Goal: Communication & Community: Answer question/provide support

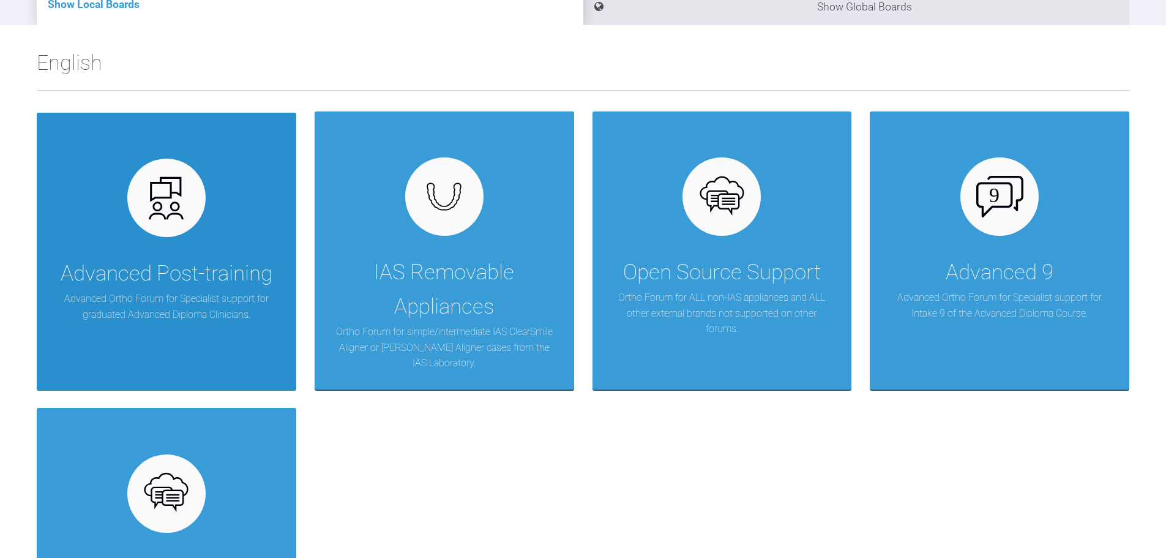
click at [141, 302] on p "Advanced Ortho Forum for Specialist support for graduated Advanced Diploma Clin…" at bounding box center [166, 306] width 223 height 31
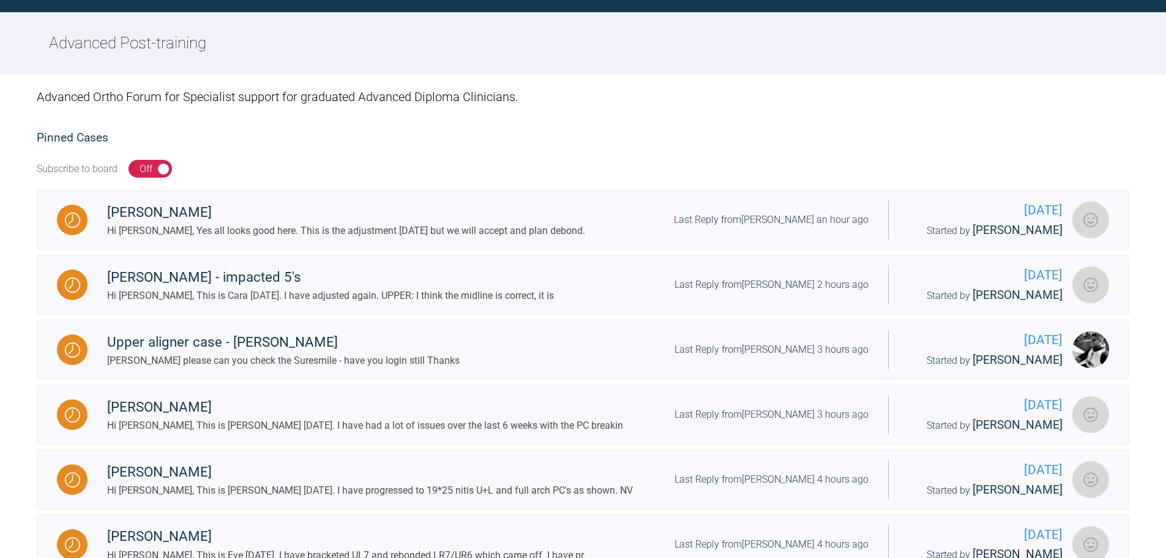
scroll to position [166, 0]
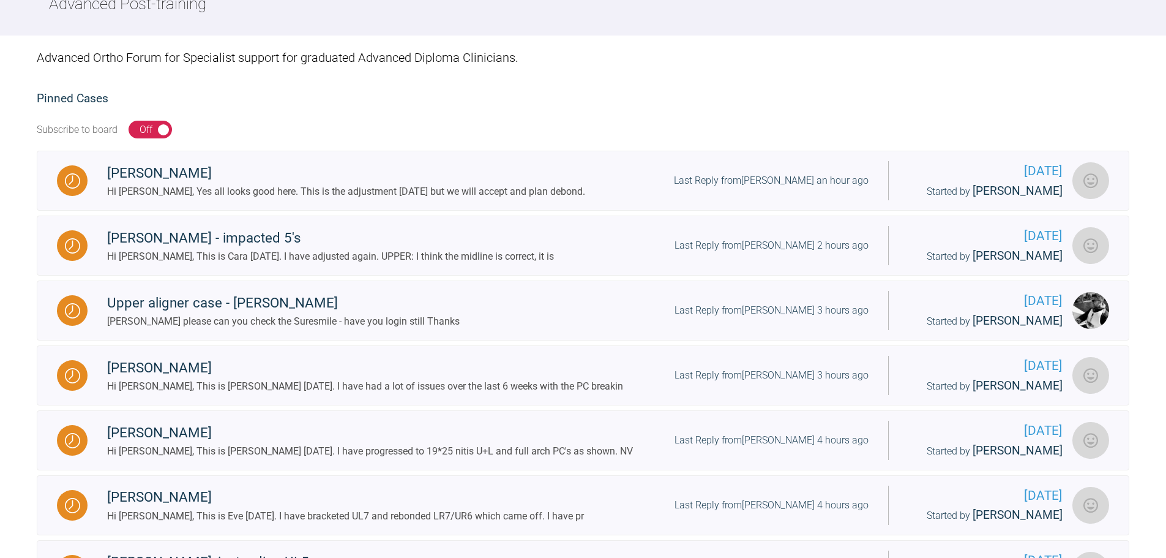
drag, startPoint x: 0, startPoint y: 213, endPoint x: 12, endPoint y: 212, distance: 11.6
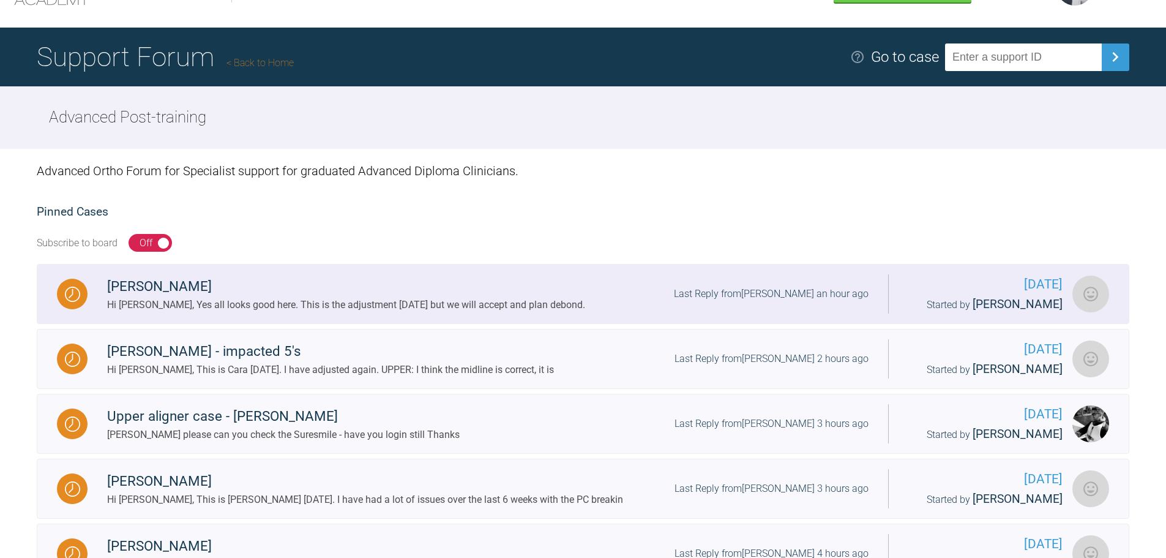
scroll to position [0, 0]
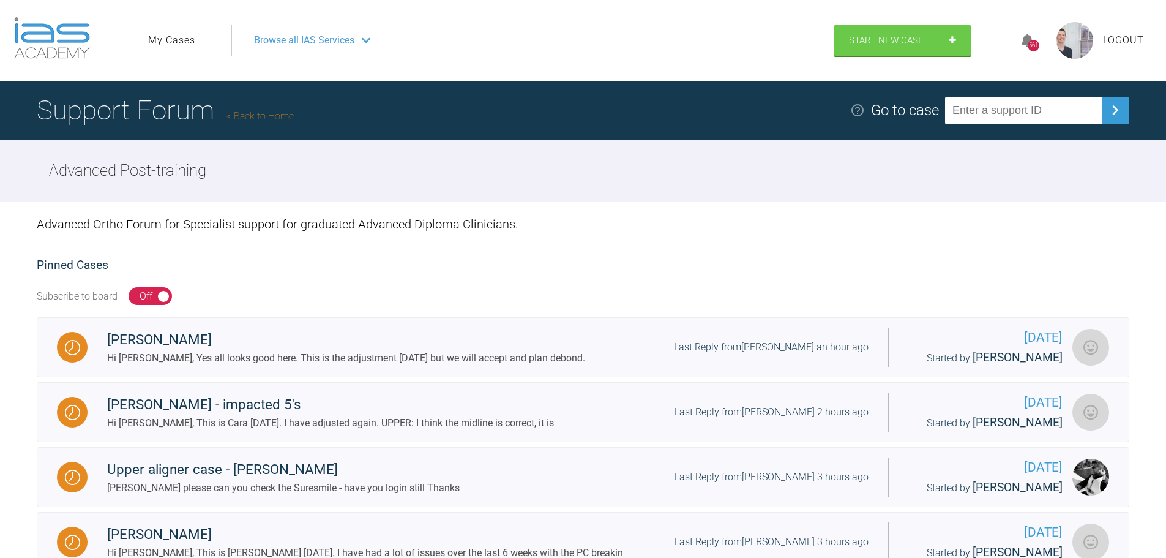
click at [176, 41] on link "My Cases" at bounding box center [171, 40] width 47 height 16
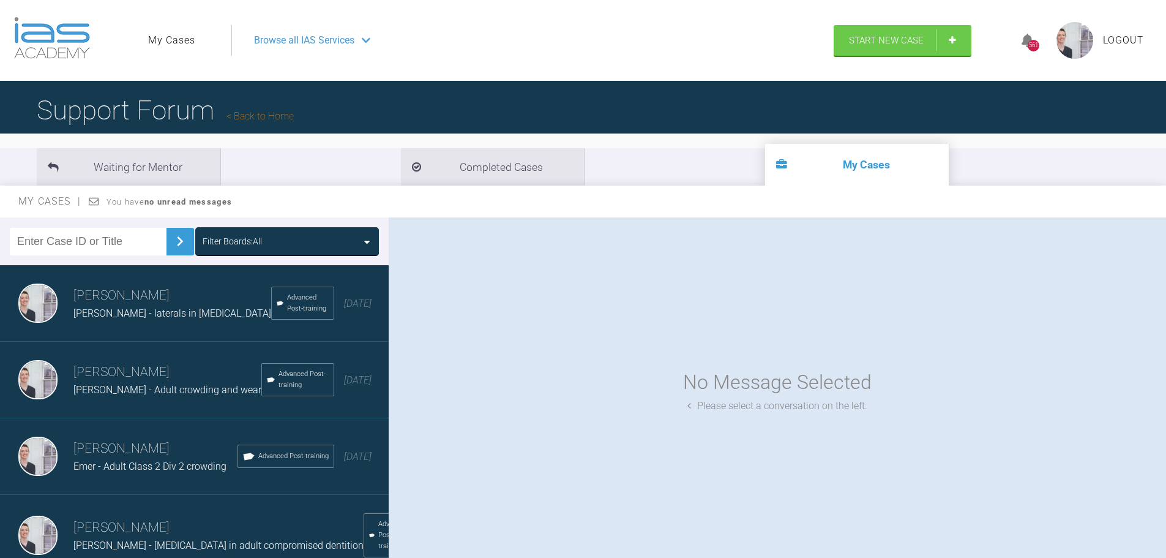
click at [111, 242] on input "text" at bounding box center [88, 242] width 157 height 28
click at [171, 242] on img at bounding box center [180, 241] width 20 height 20
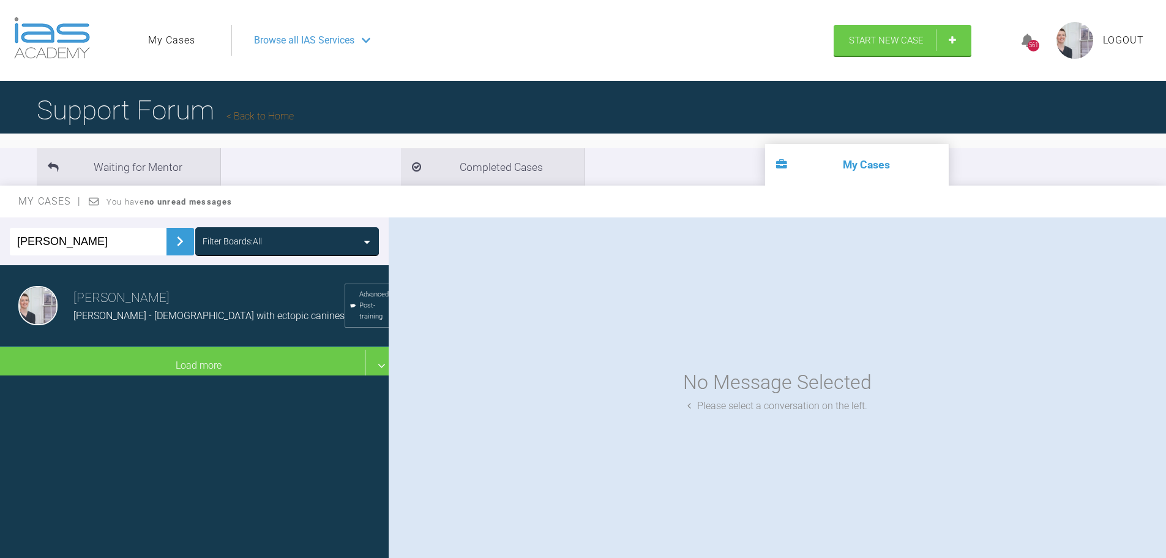
click at [196, 311] on span "[PERSON_NAME] - [DEMOGRAPHIC_DATA] with ectopic canines" at bounding box center [208, 316] width 271 height 12
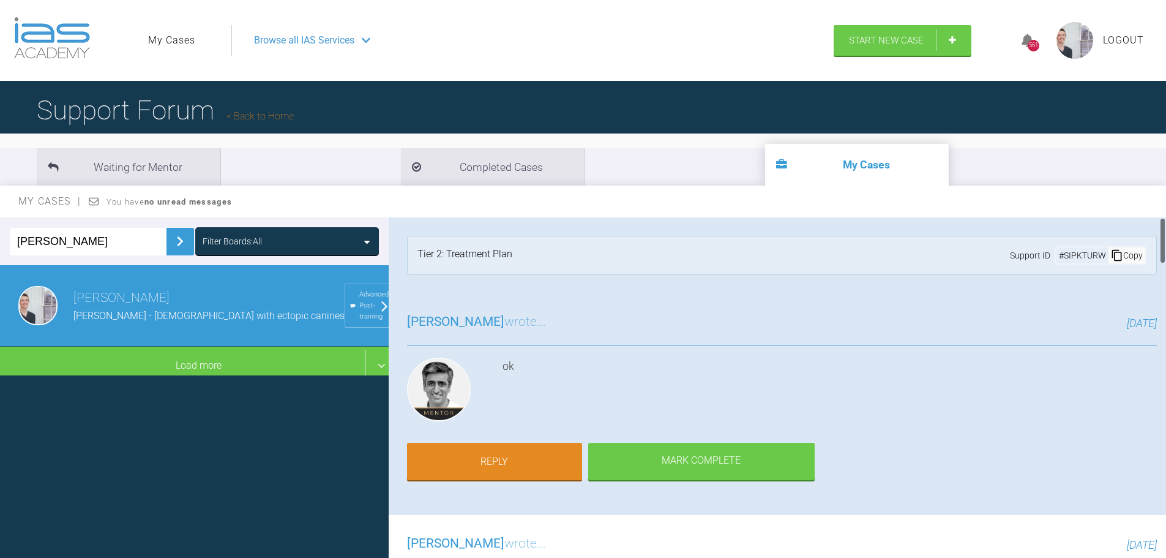
click at [895, 346] on div "[PERSON_NAME] wrote... [DATE] ok Reply [PERSON_NAME] Complete" at bounding box center [782, 404] width 786 height 222
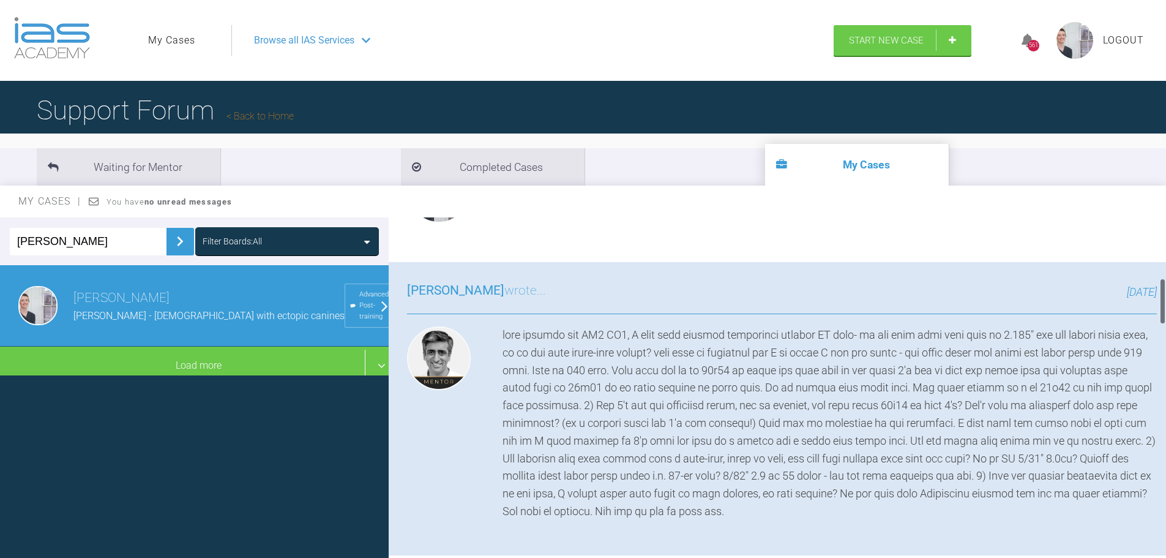
scroll to position [490, 0]
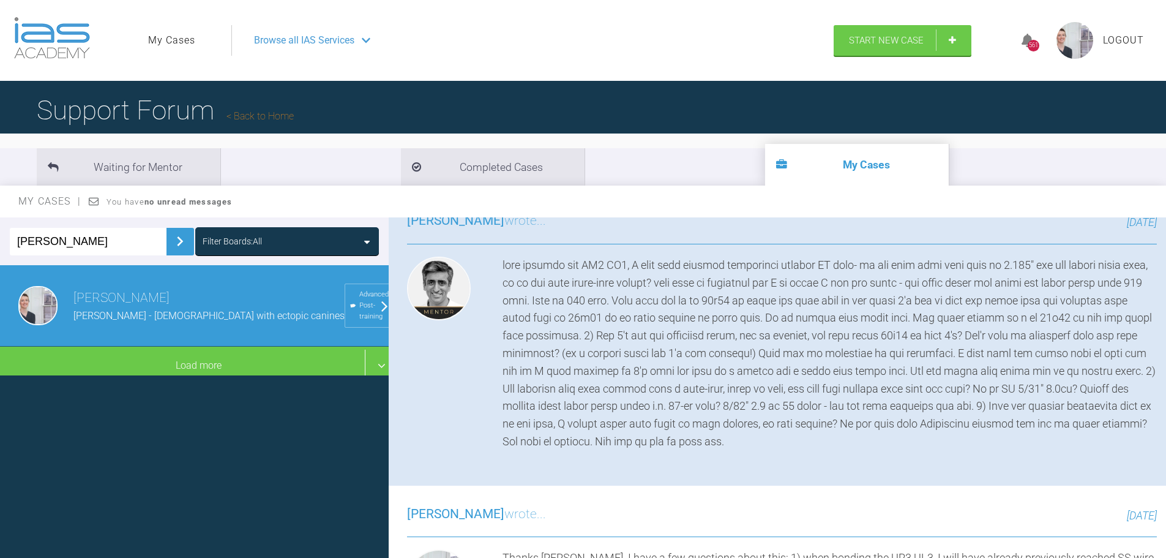
drag, startPoint x: 80, startPoint y: 245, endPoint x: 0, endPoint y: 232, distance: 80.7
click at [0, 232] on div "[PERSON_NAME] Boards: All" at bounding box center [194, 241] width 389 height 48
type input "kyla"
click at [180, 243] on img at bounding box center [180, 241] width 20 height 20
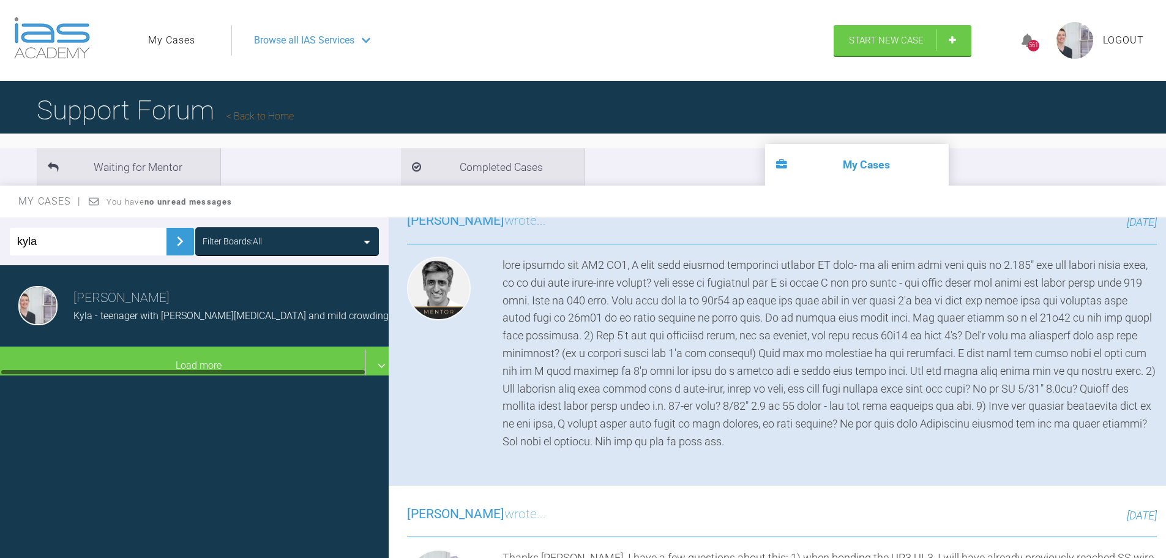
click at [173, 327] on div "[PERSON_NAME] [PERSON_NAME] - teenager with [PERSON_NAME][MEDICAL_DATA] and mil…" at bounding box center [199, 305] width 398 height 81
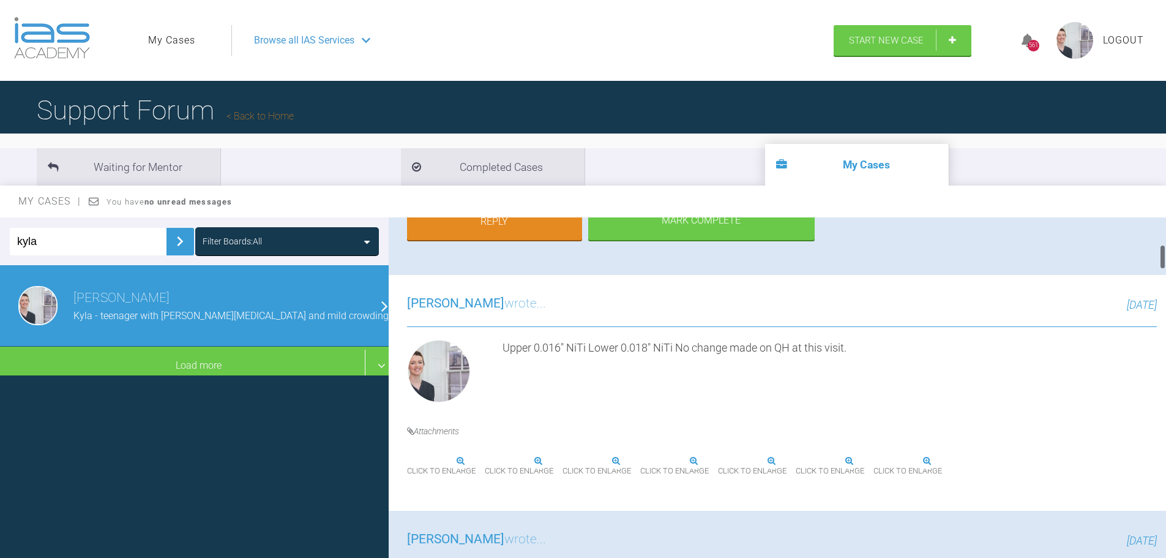
scroll to position [367, 0]
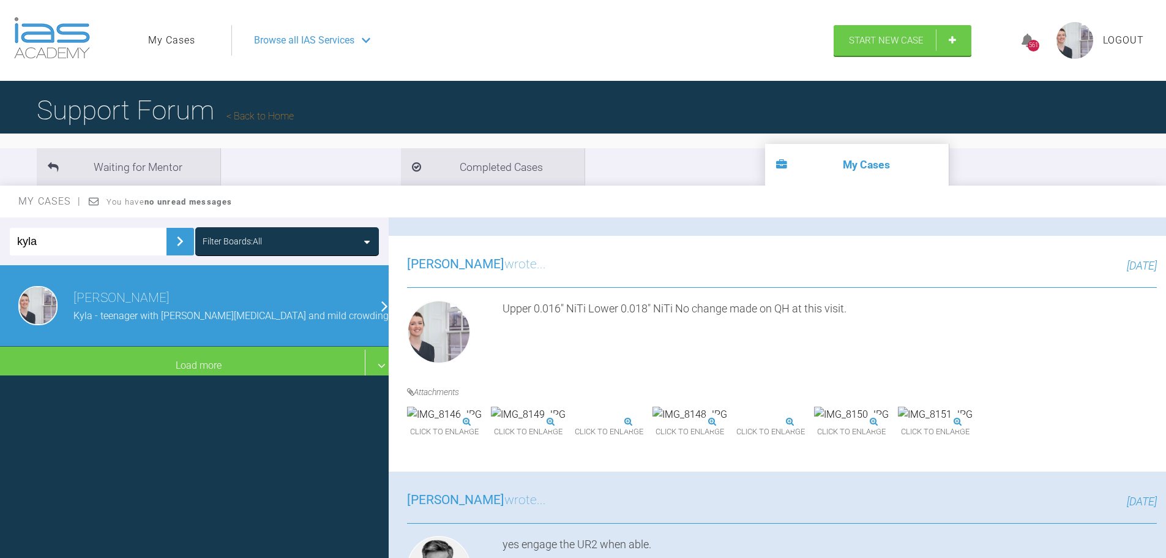
click at [462, 203] on link "Reply" at bounding box center [494, 184] width 175 height 38
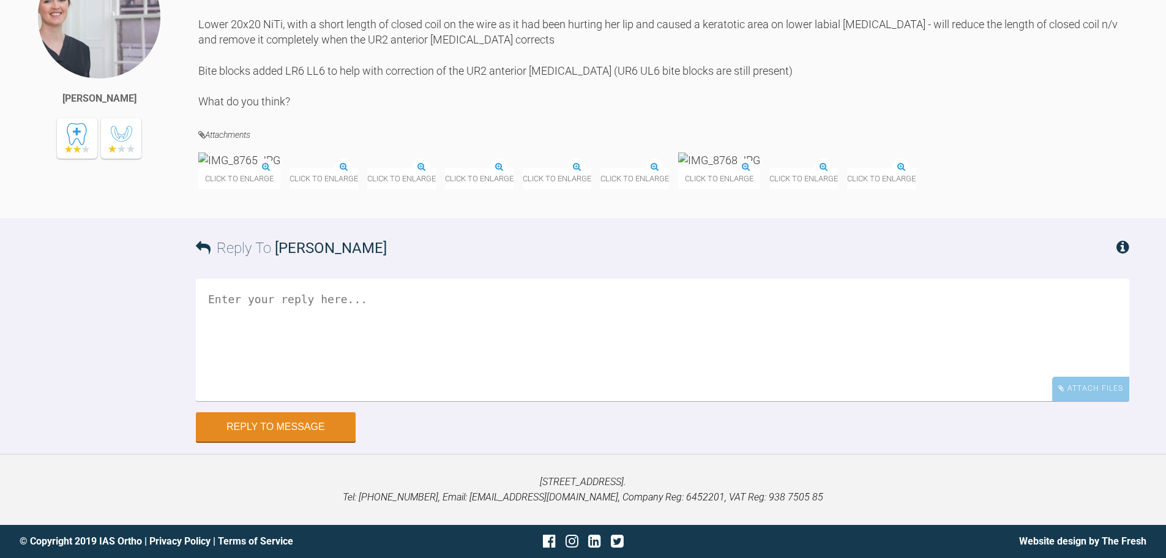
scroll to position [6820, 0]
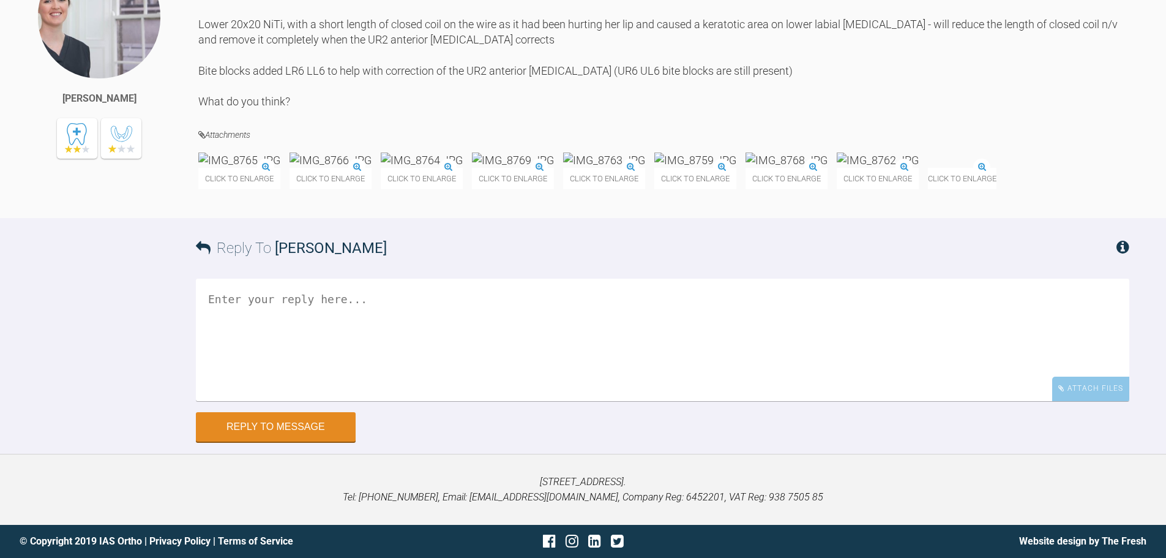
click at [457, 342] on textarea at bounding box center [662, 339] width 933 height 122
type textarea "Hi [PERSON_NAME], I would appreciate your input before the next visit?"
click at [267, 419] on button "Reply to Message" at bounding box center [276, 427] width 160 height 29
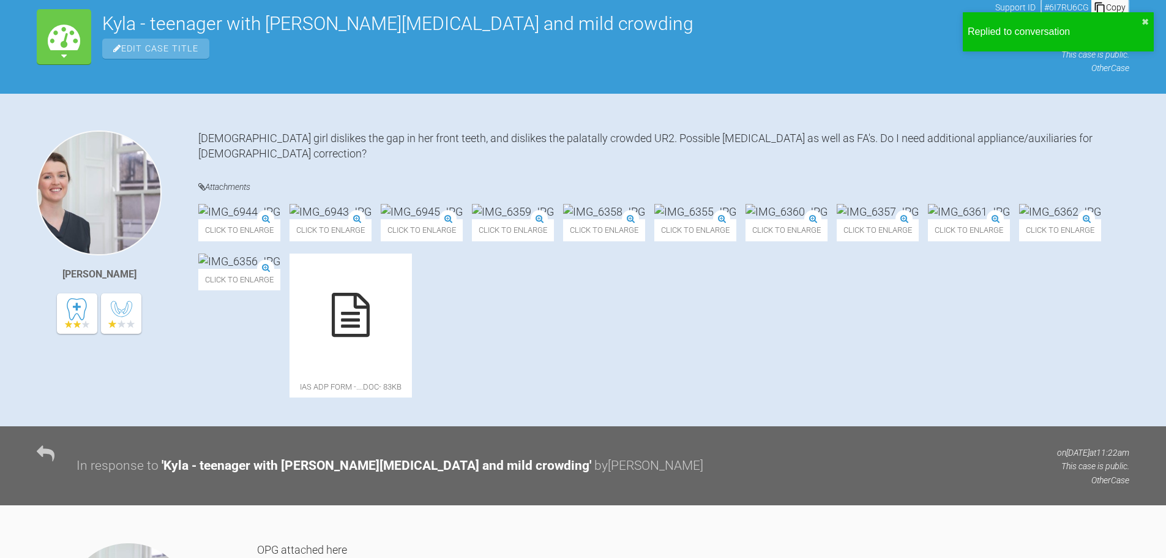
scroll to position [0, 0]
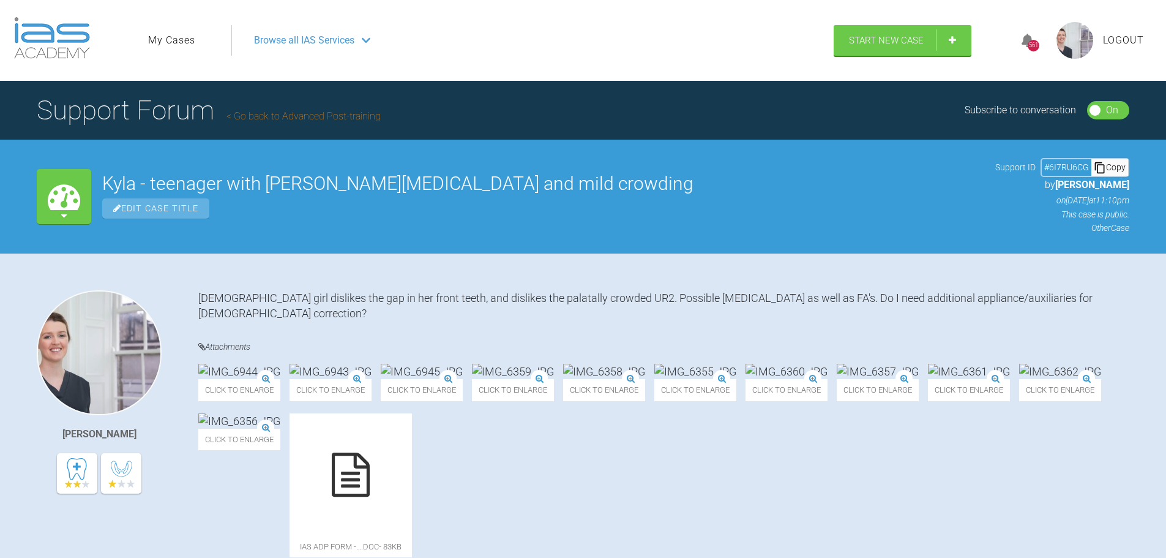
click at [174, 43] on link "My Cases" at bounding box center [171, 40] width 47 height 16
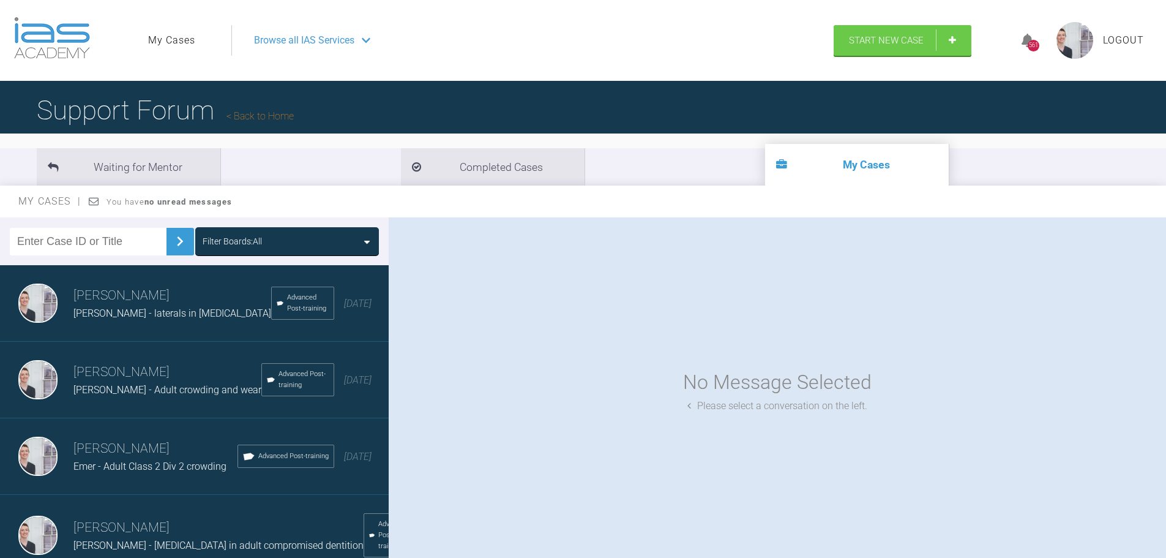
click at [51, 235] on input "text" at bounding box center [88, 242] width 157 height 28
type input "[PERSON_NAME]"
click at [170, 247] on img at bounding box center [180, 241] width 20 height 20
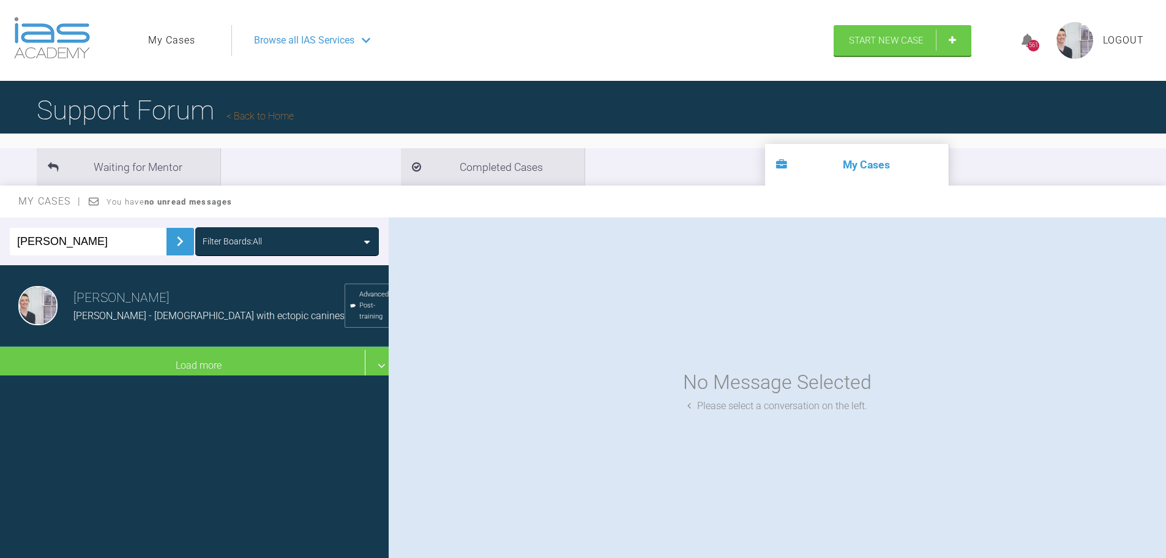
click at [160, 332] on div "[PERSON_NAME] [PERSON_NAME] - [DEMOGRAPHIC_DATA] with ectopic canines Advanced …" at bounding box center [199, 305] width 398 height 81
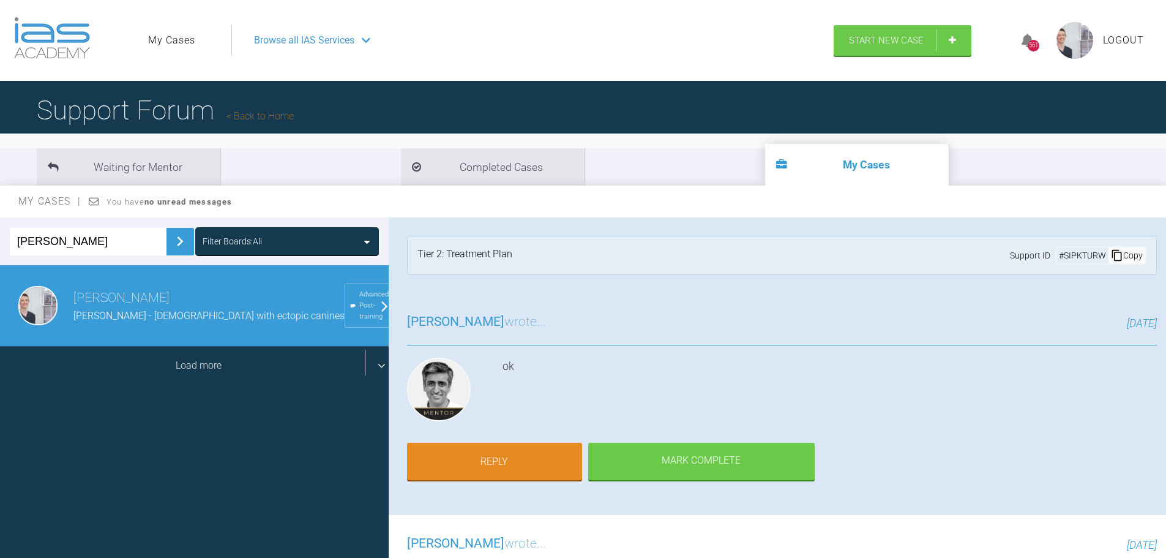
drag, startPoint x: 203, startPoint y: 387, endPoint x: 203, endPoint y: 380, distance: 7.4
click at [203, 387] on div "[PERSON_NAME] Boards: All [PERSON_NAME] [PERSON_NAME] - [DEMOGRAPHIC_DATA] with…" at bounding box center [194, 390] width 389 height 346
click at [203, 375] on div "Load more" at bounding box center [199, 365] width 398 height 38
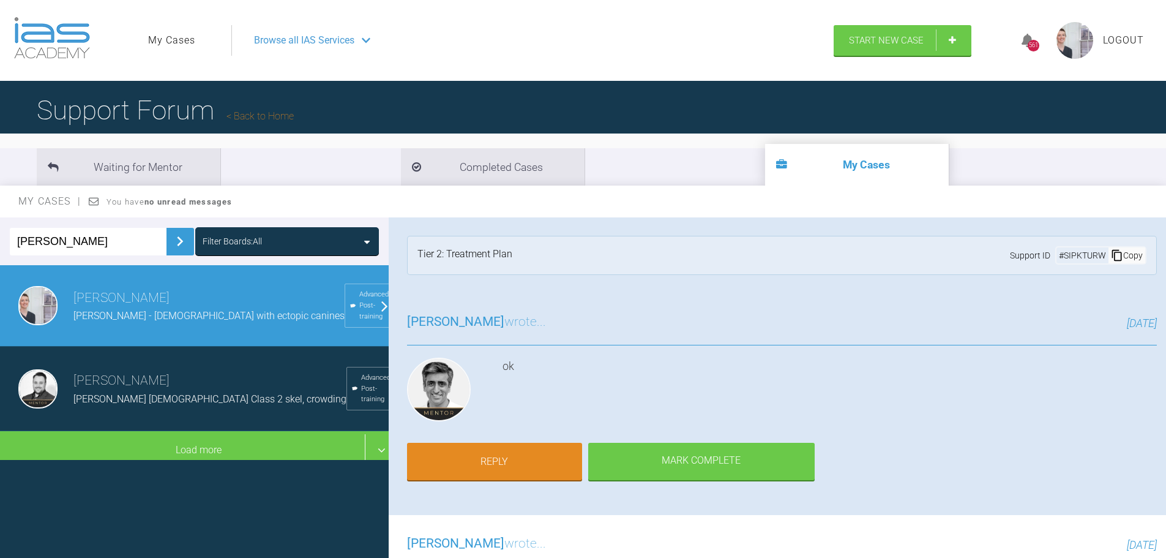
click at [163, 389] on h3 "[PERSON_NAME]" at bounding box center [209, 380] width 273 height 21
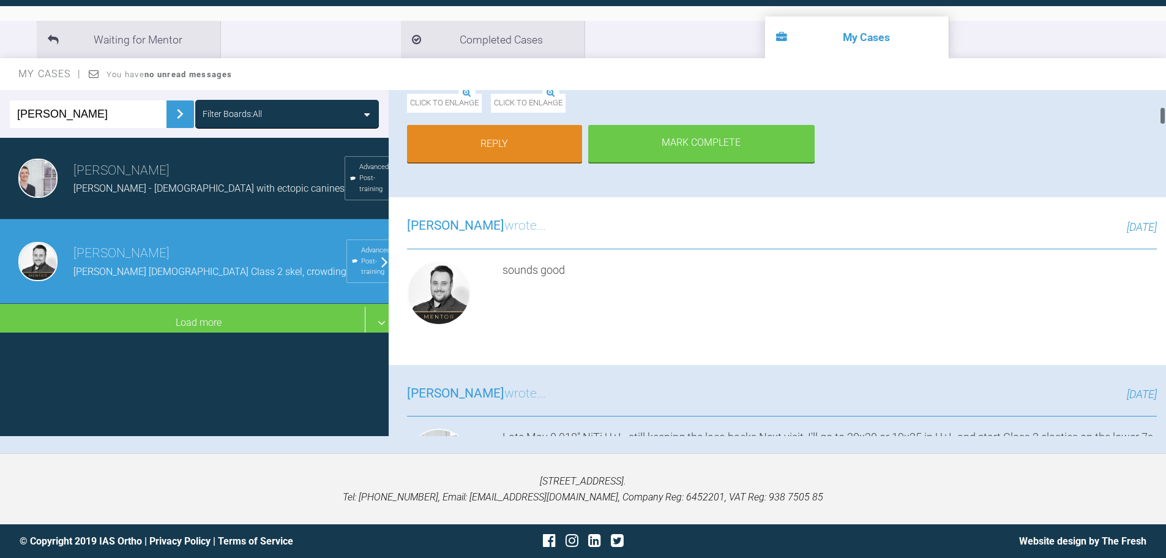
scroll to position [306, 0]
click at [492, 163] on link "Reply" at bounding box center [494, 144] width 175 height 38
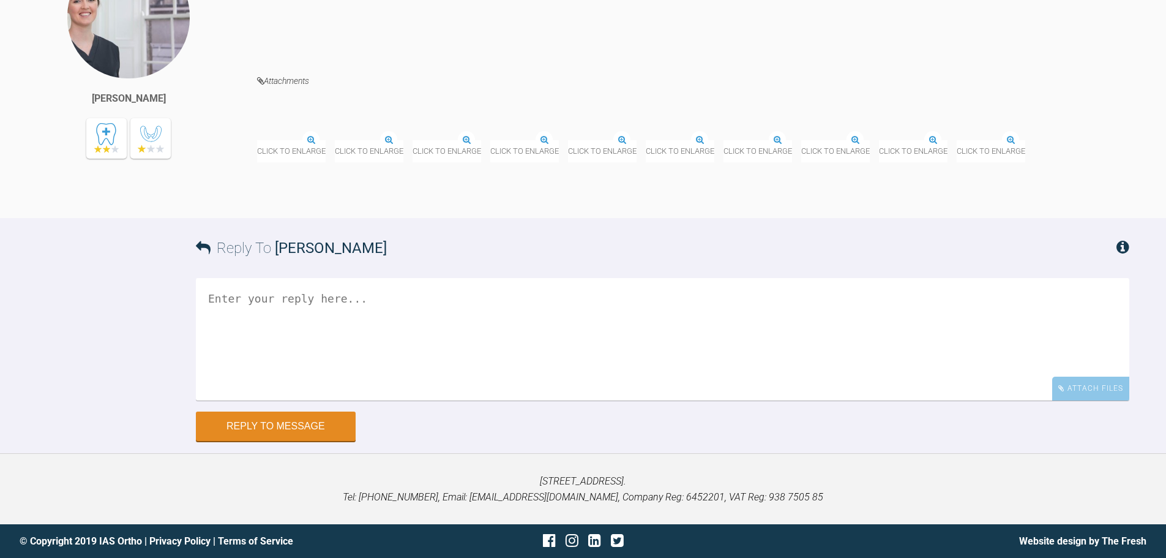
scroll to position [9691, 0]
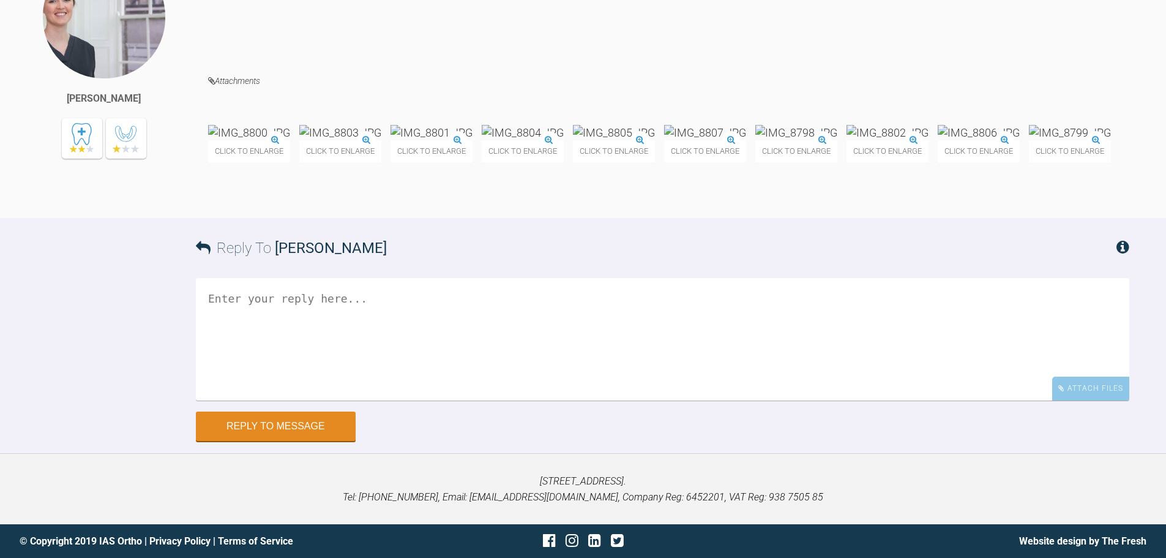
click at [551, 336] on textarea at bounding box center [662, 339] width 933 height 122
type textarea "Hi [PERSON_NAME], what do you think at this stage? Any advice before the next v…"
click at [305, 415] on button "Reply to Message" at bounding box center [276, 426] width 160 height 29
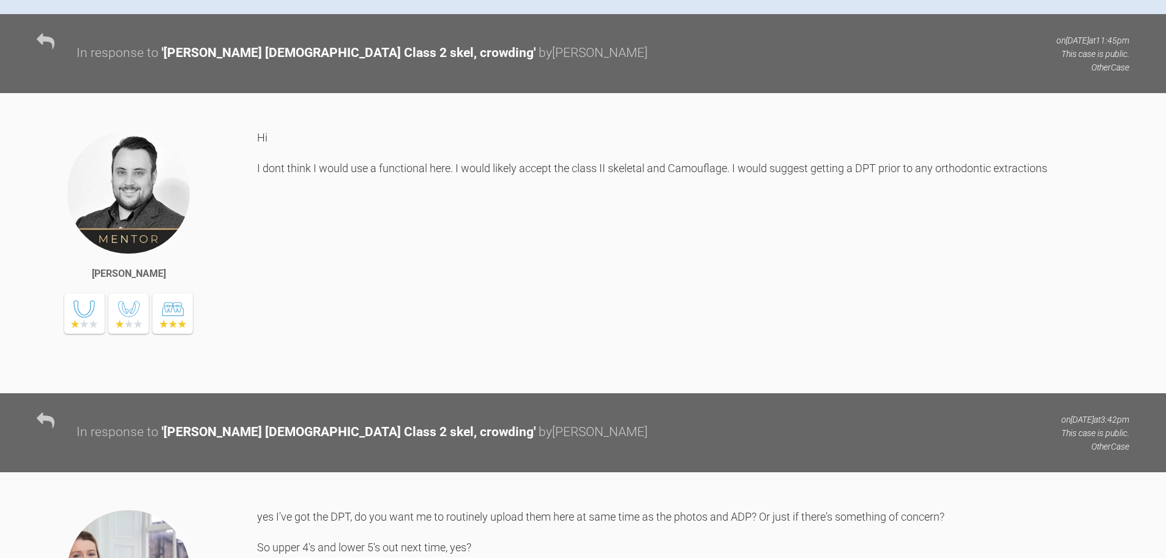
scroll to position [0, 0]
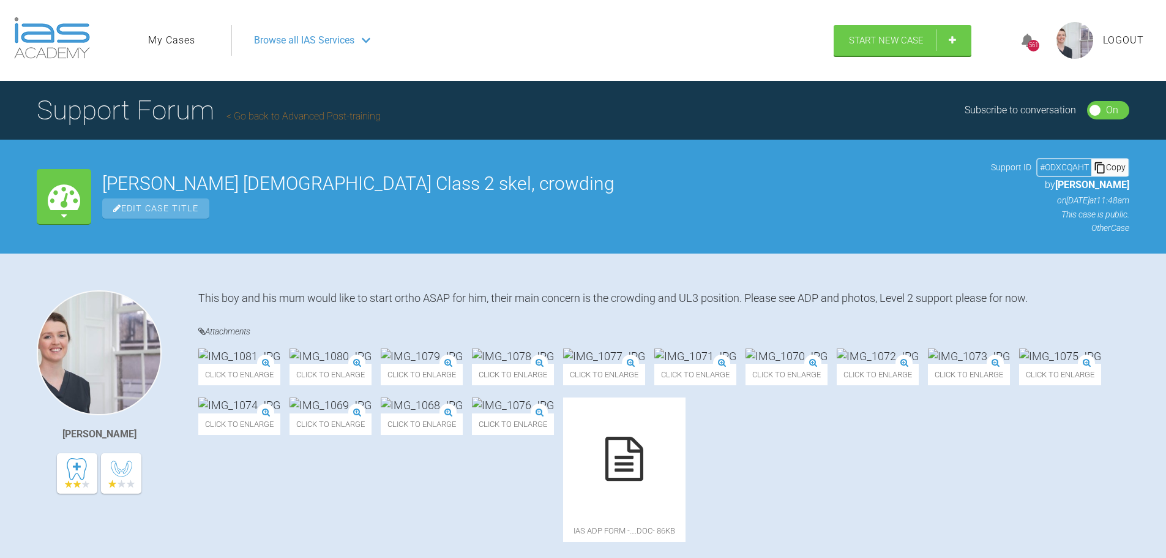
click at [185, 38] on link "My Cases" at bounding box center [171, 40] width 47 height 16
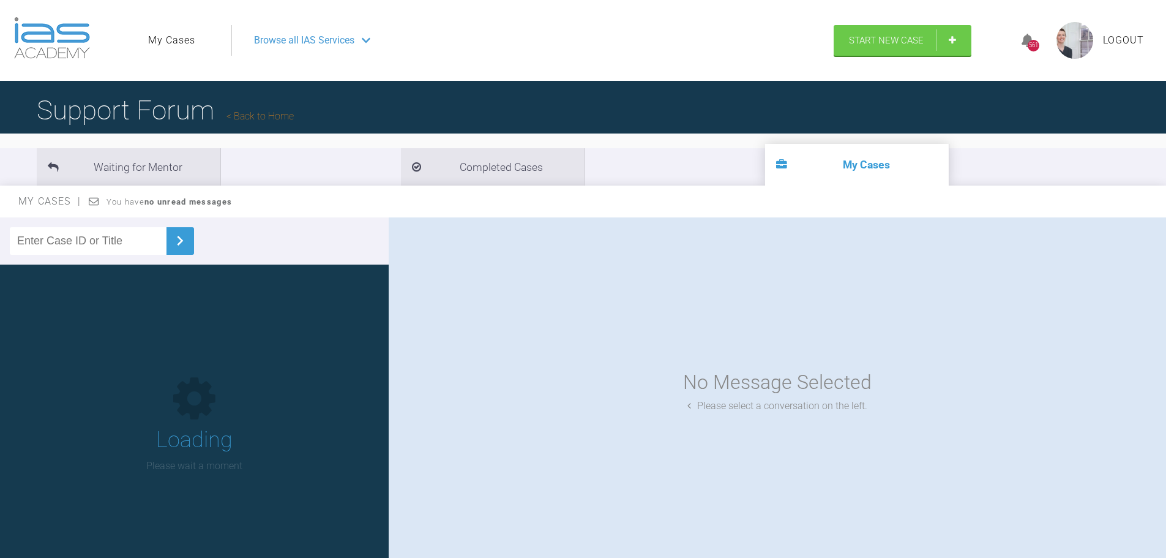
click at [107, 242] on input "text" at bounding box center [88, 241] width 157 height 28
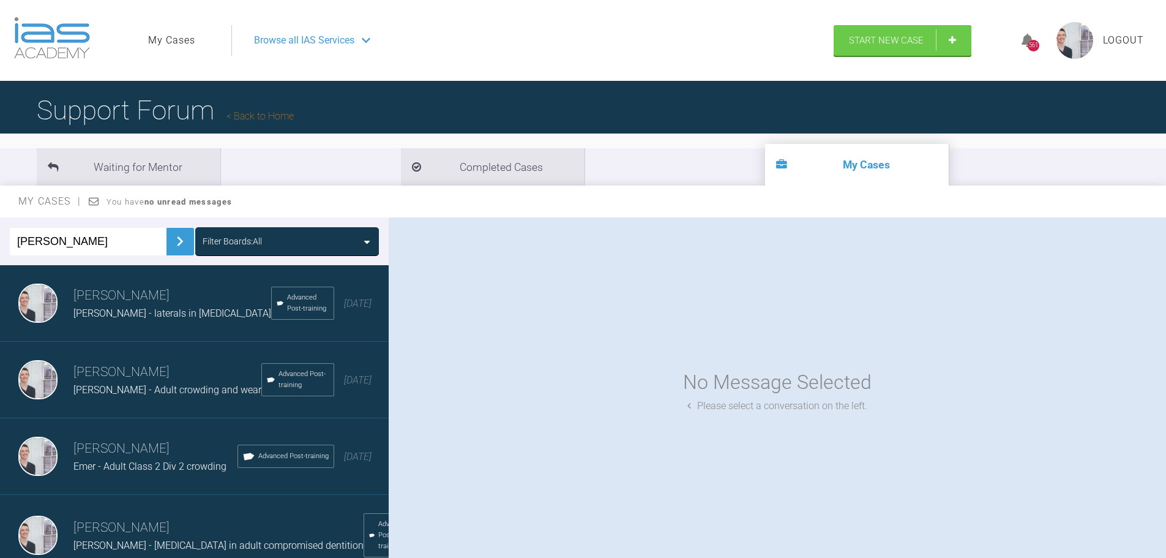
click at [186, 237] on div "[PERSON_NAME] Filter Boards: All" at bounding box center [194, 241] width 389 height 48
click at [176, 239] on img at bounding box center [180, 241] width 20 height 20
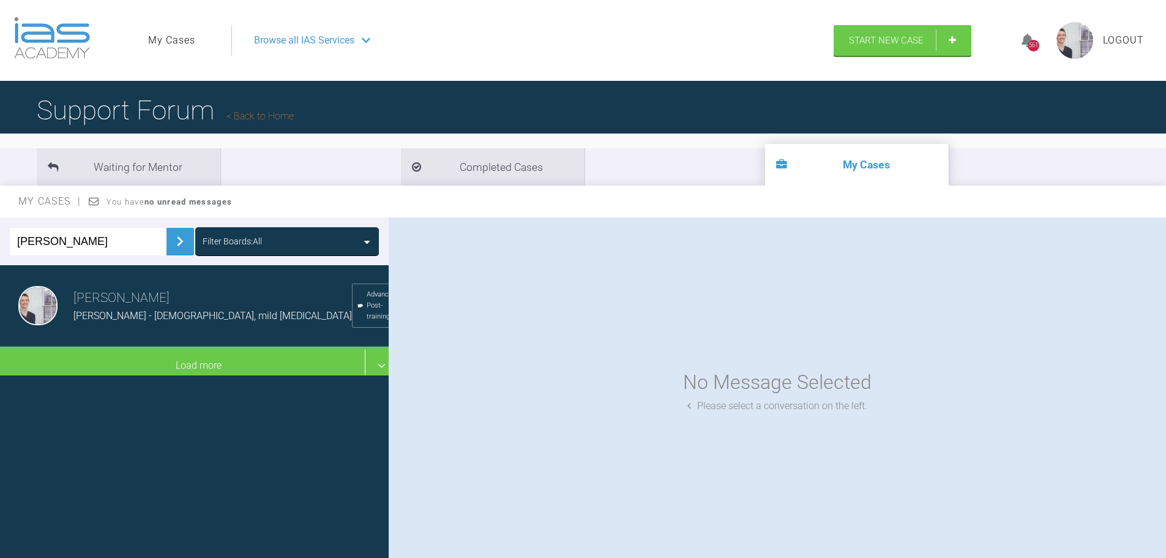
click at [160, 308] on div "[PERSON_NAME] - [DEMOGRAPHIC_DATA], mild [MEDICAL_DATA]" at bounding box center [212, 316] width 278 height 16
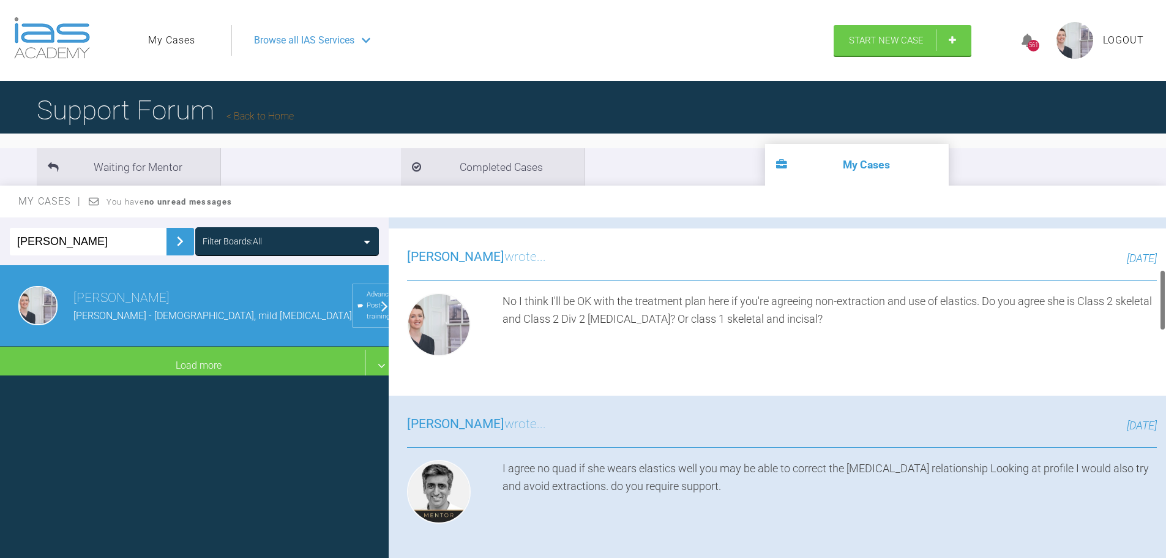
scroll to position [306, 0]
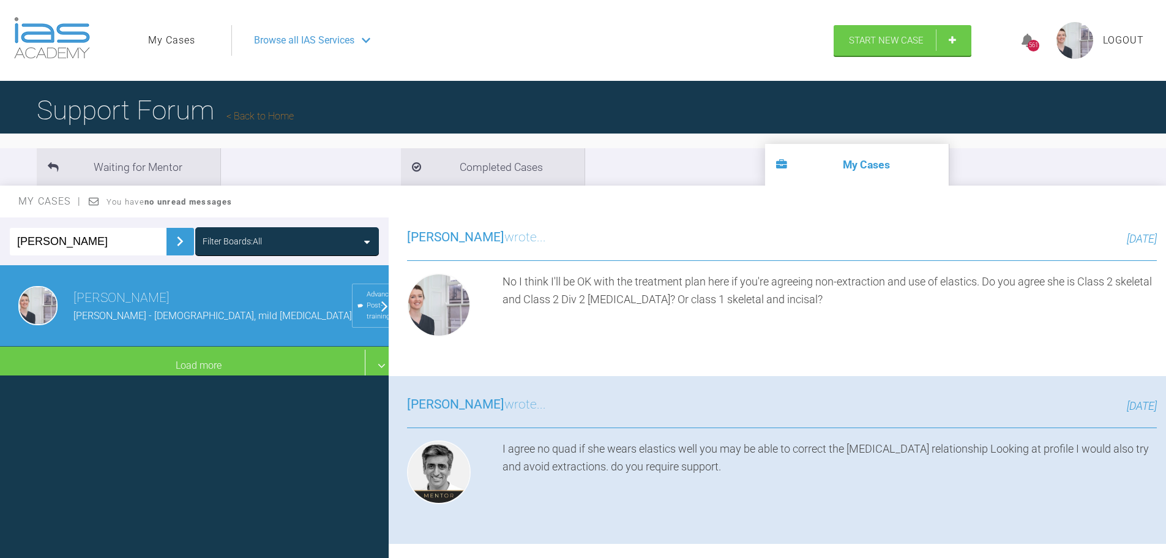
drag, startPoint x: 90, startPoint y: 236, endPoint x: 0, endPoint y: 228, distance: 90.3
click at [0, 228] on div "[PERSON_NAME] Filter Boards: All" at bounding box center [194, 241] width 389 height 48
type input "gg"
click at [172, 228] on button at bounding box center [180, 242] width 28 height 28
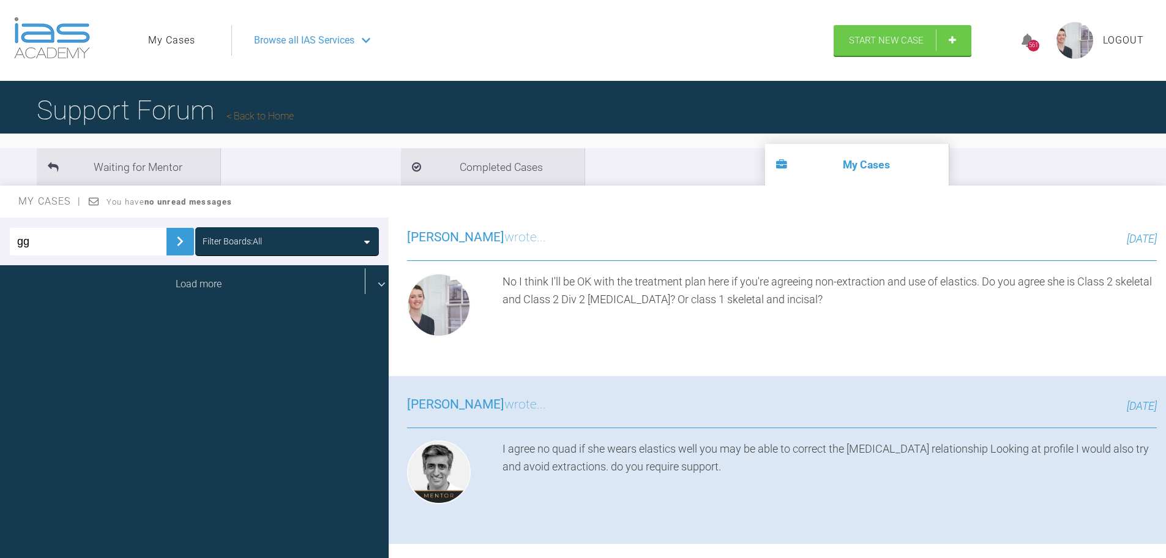
click at [176, 280] on div "Load more" at bounding box center [199, 284] width 398 height 38
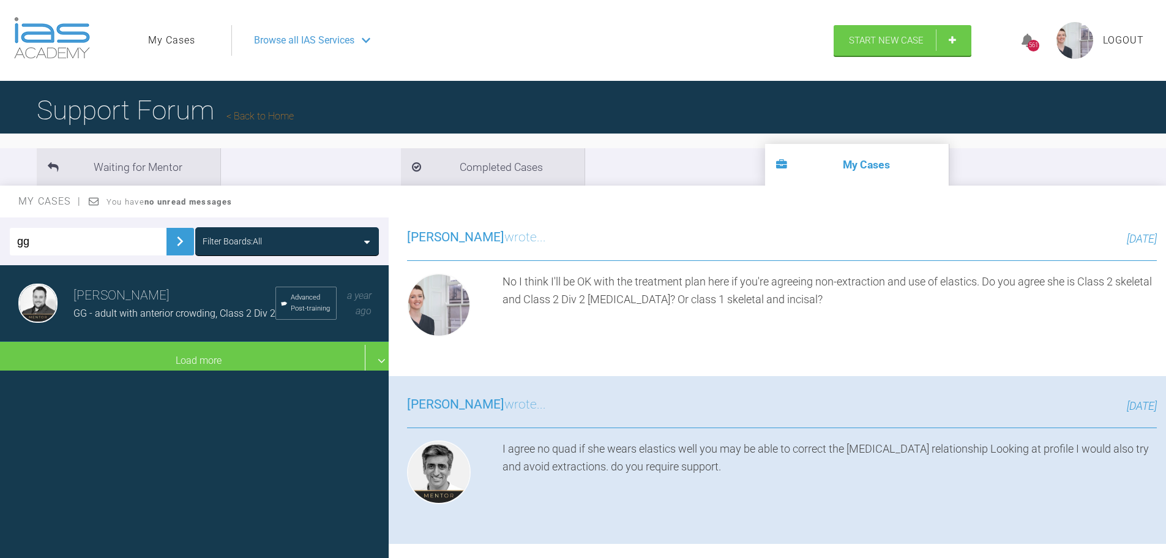
click at [173, 306] on h3 "[PERSON_NAME]" at bounding box center [174, 295] width 202 height 21
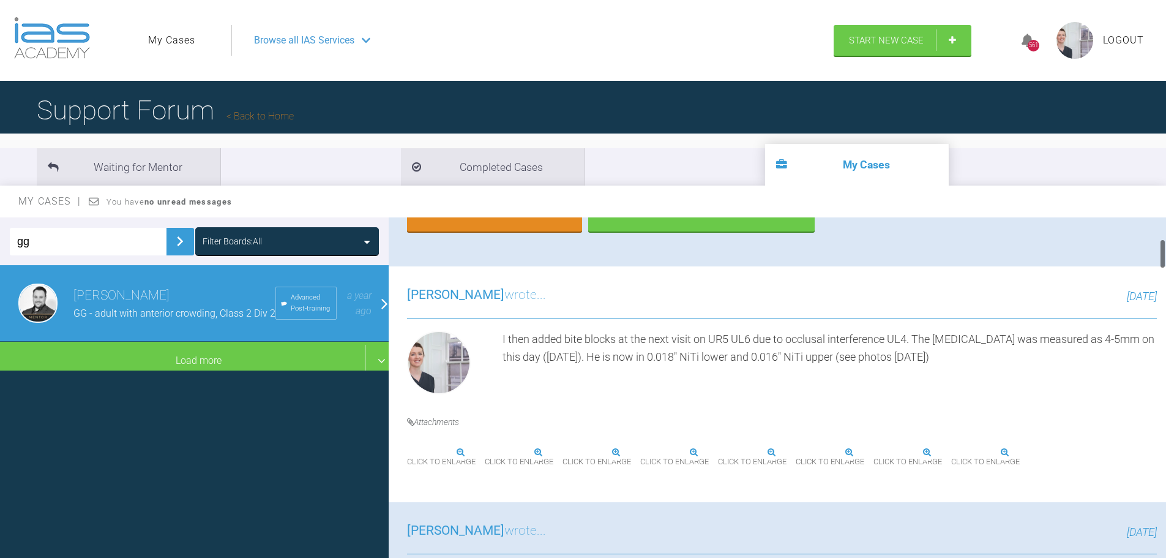
scroll to position [0, 0]
